Goal: Task Accomplishment & Management: Manage account settings

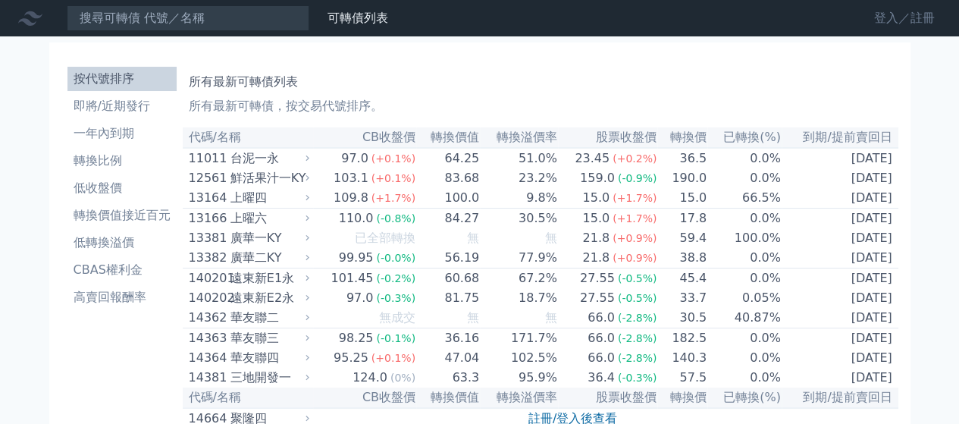
click at [889, 16] on link "登入／註冊" at bounding box center [904, 18] width 85 height 24
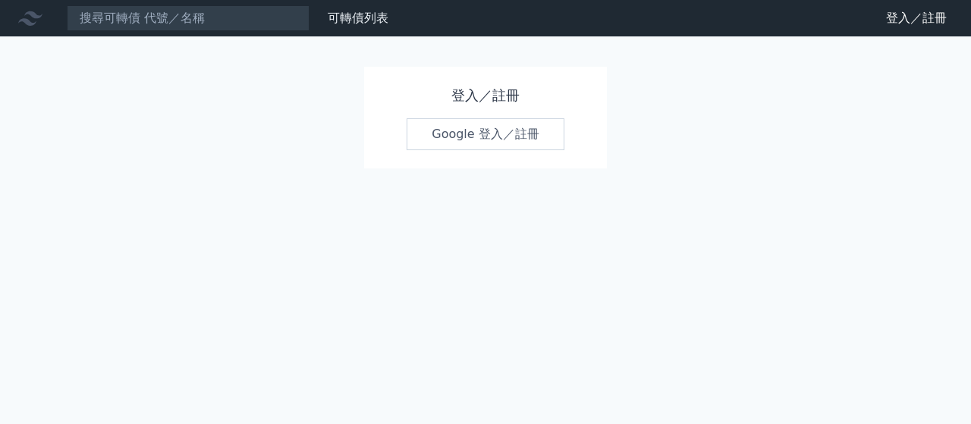
click at [435, 128] on link "Google 登入／註冊" at bounding box center [485, 134] width 158 height 32
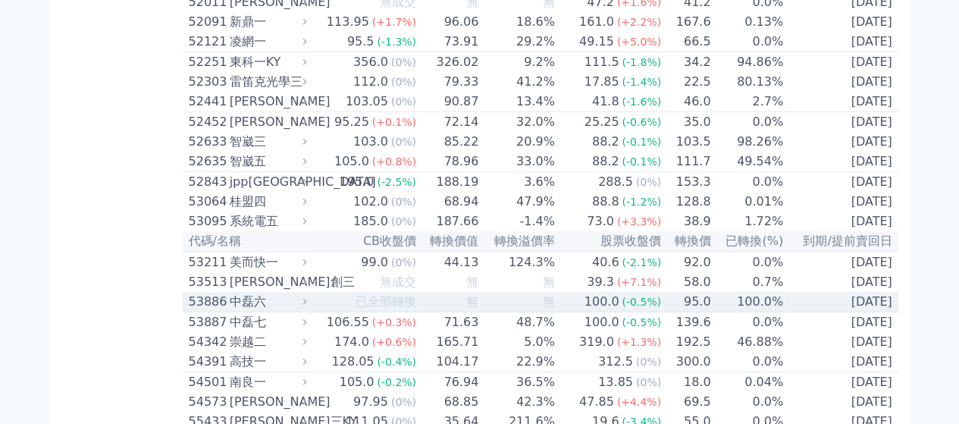
scroll to position [4777, 0]
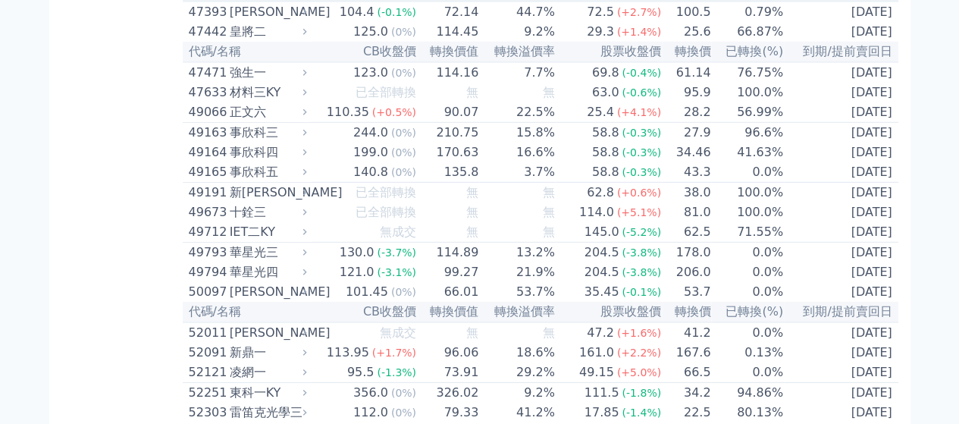
scroll to position [4954, 0]
